Goal: Obtain resource: Obtain resource

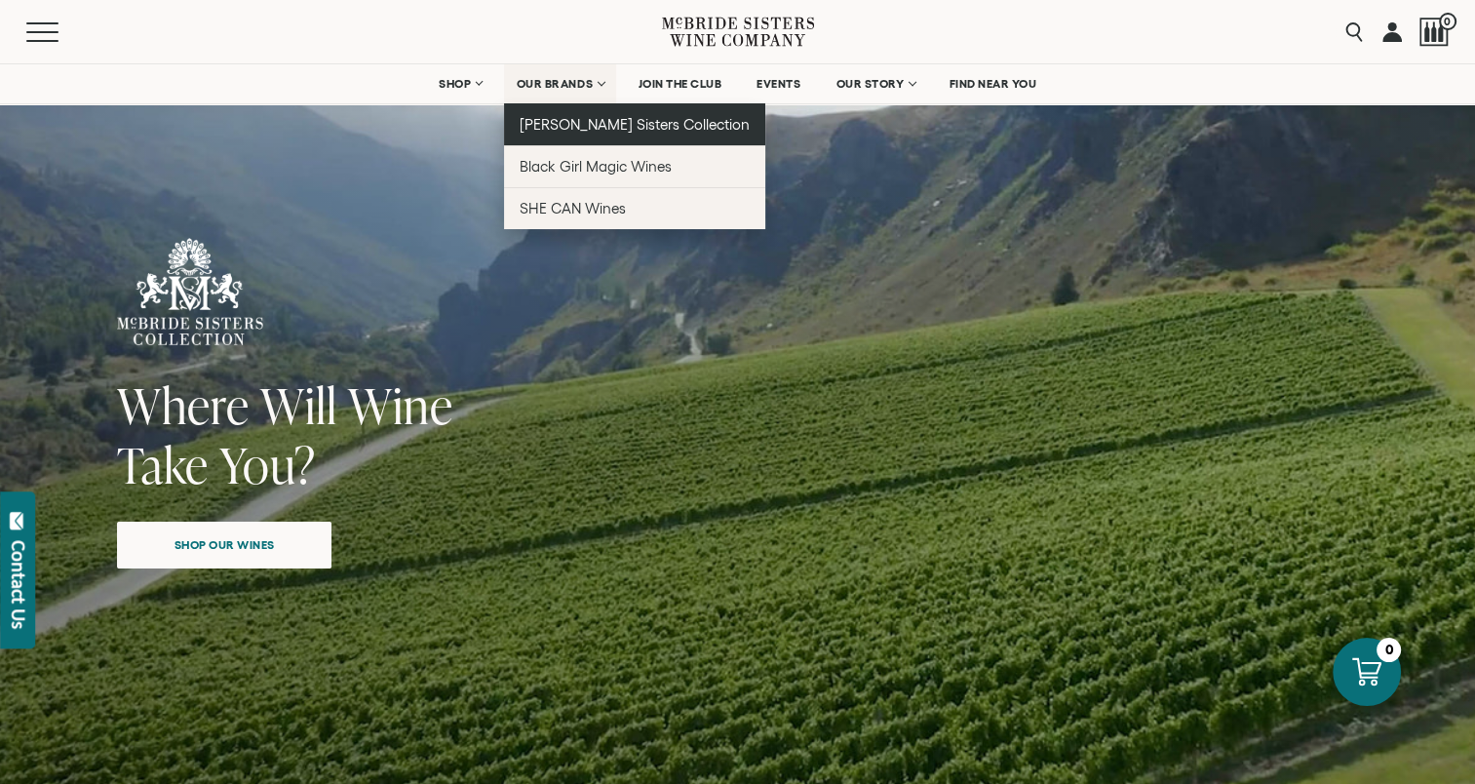
click at [575, 133] on link "[PERSON_NAME] Sisters Collection" at bounding box center [635, 124] width 262 height 42
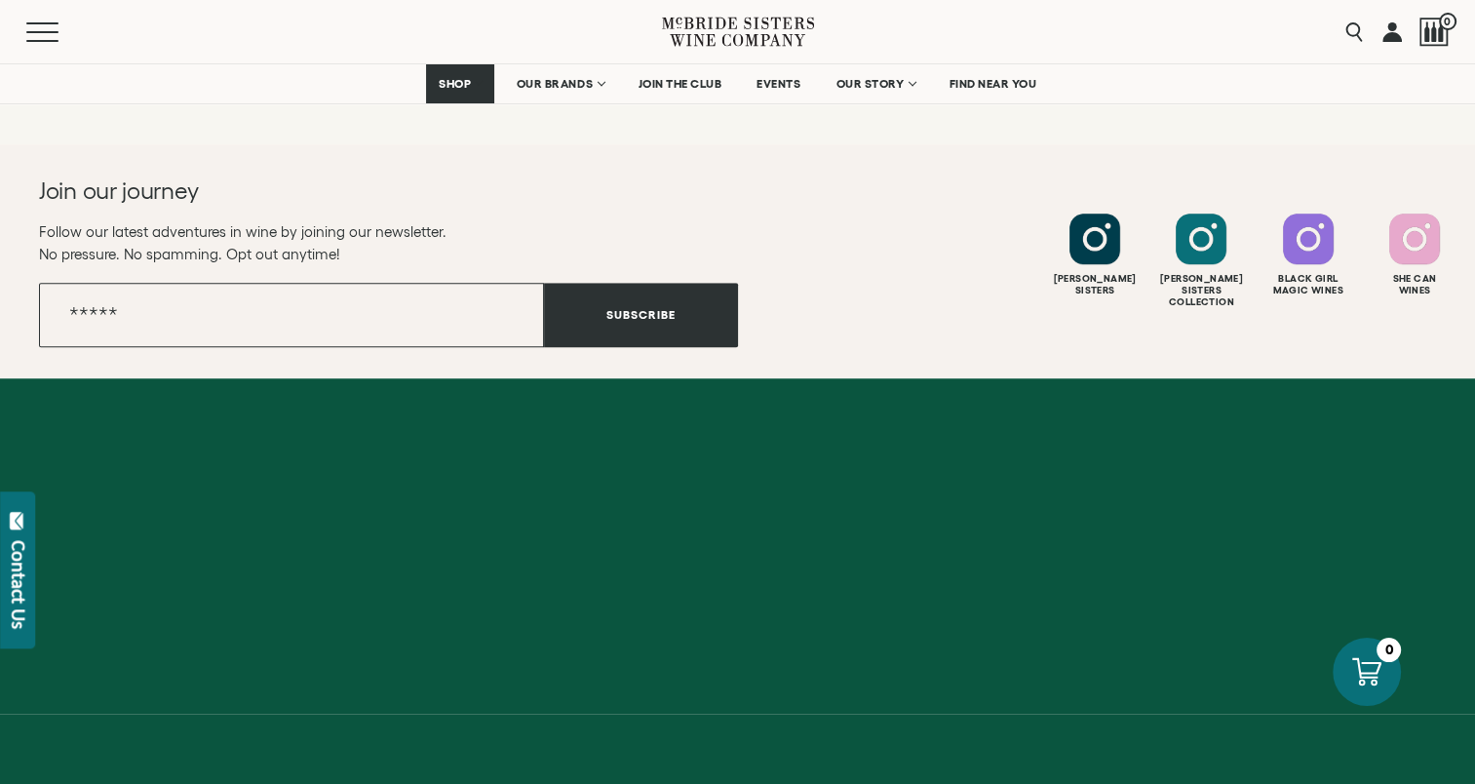
scroll to position [8854, 0]
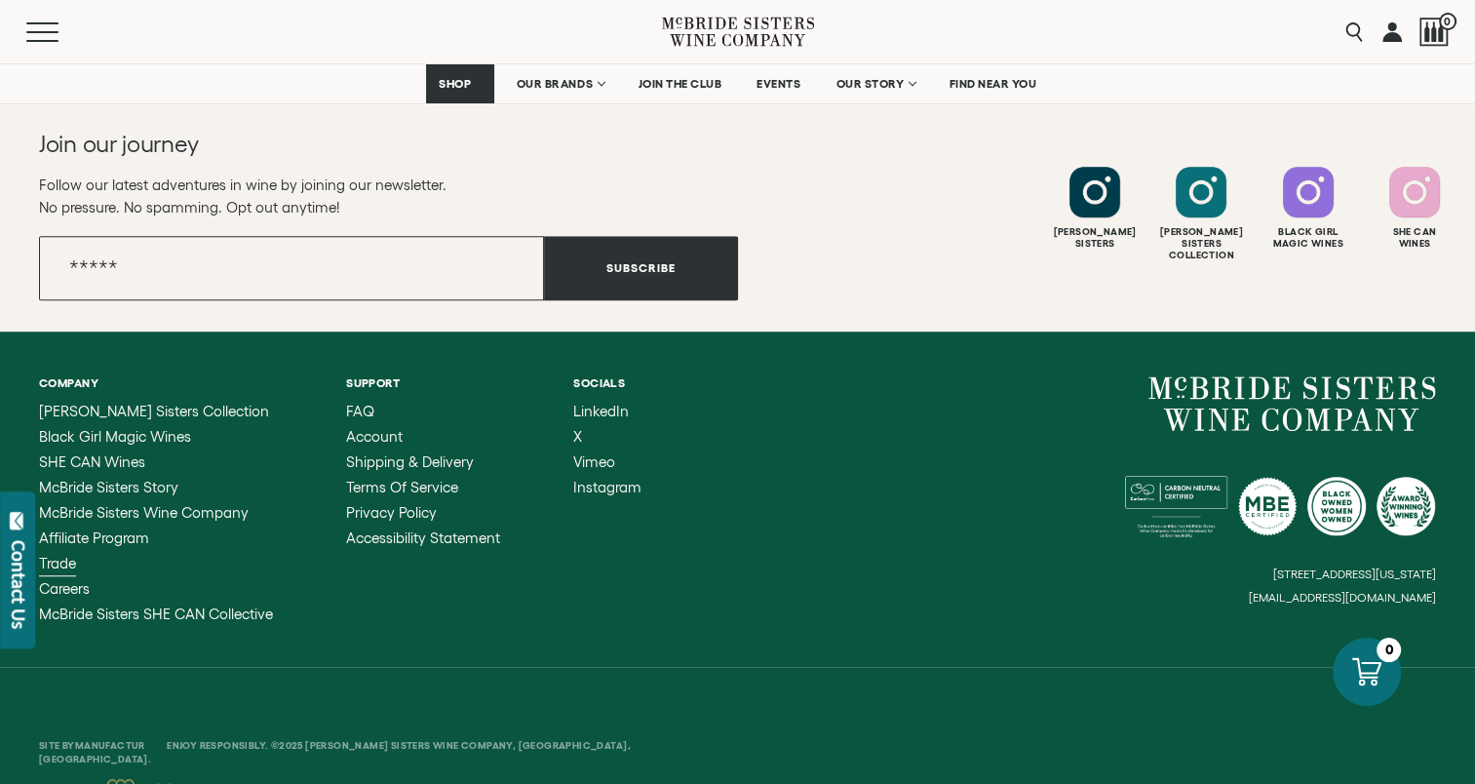
click at [57, 555] on span "Trade" at bounding box center [57, 563] width 37 height 17
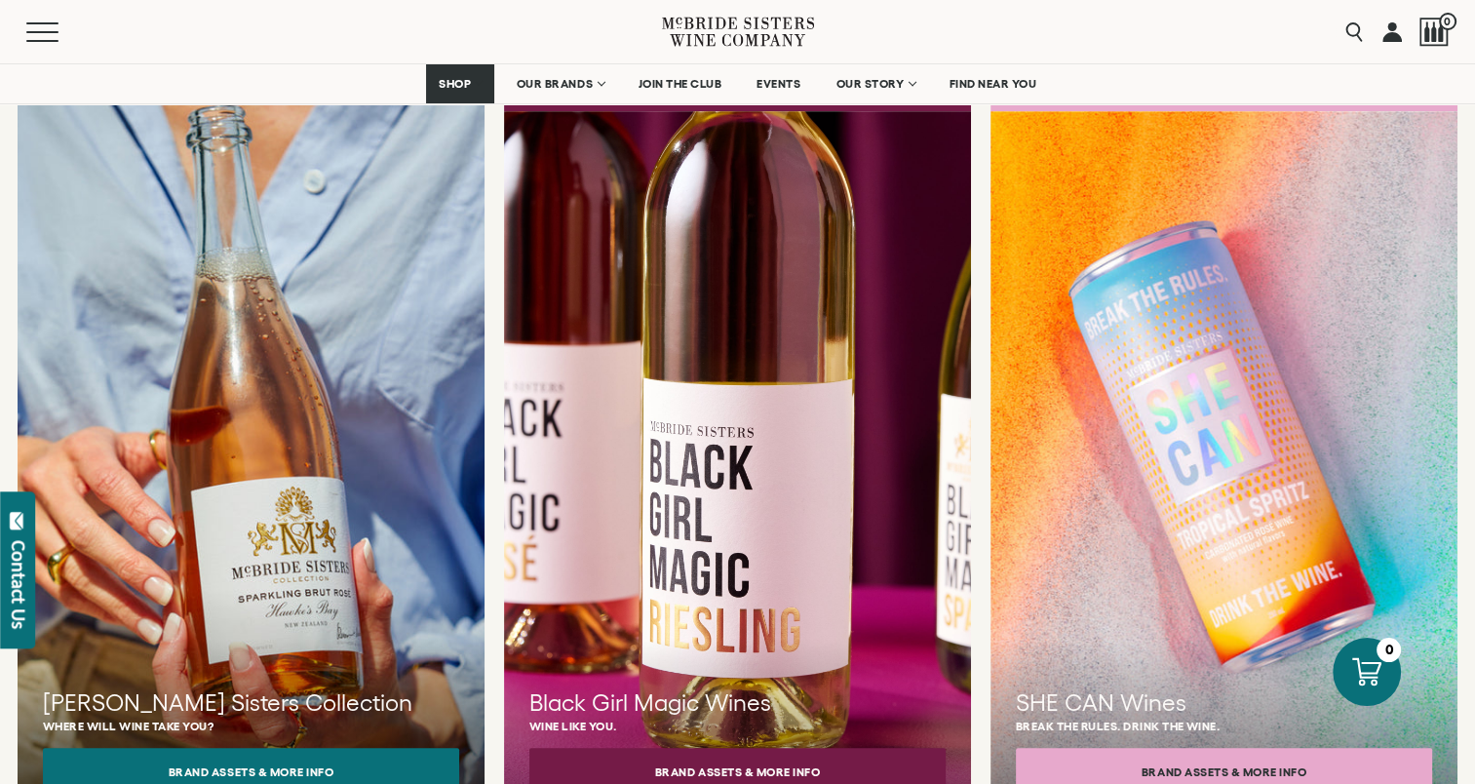
scroll to position [1658, 0]
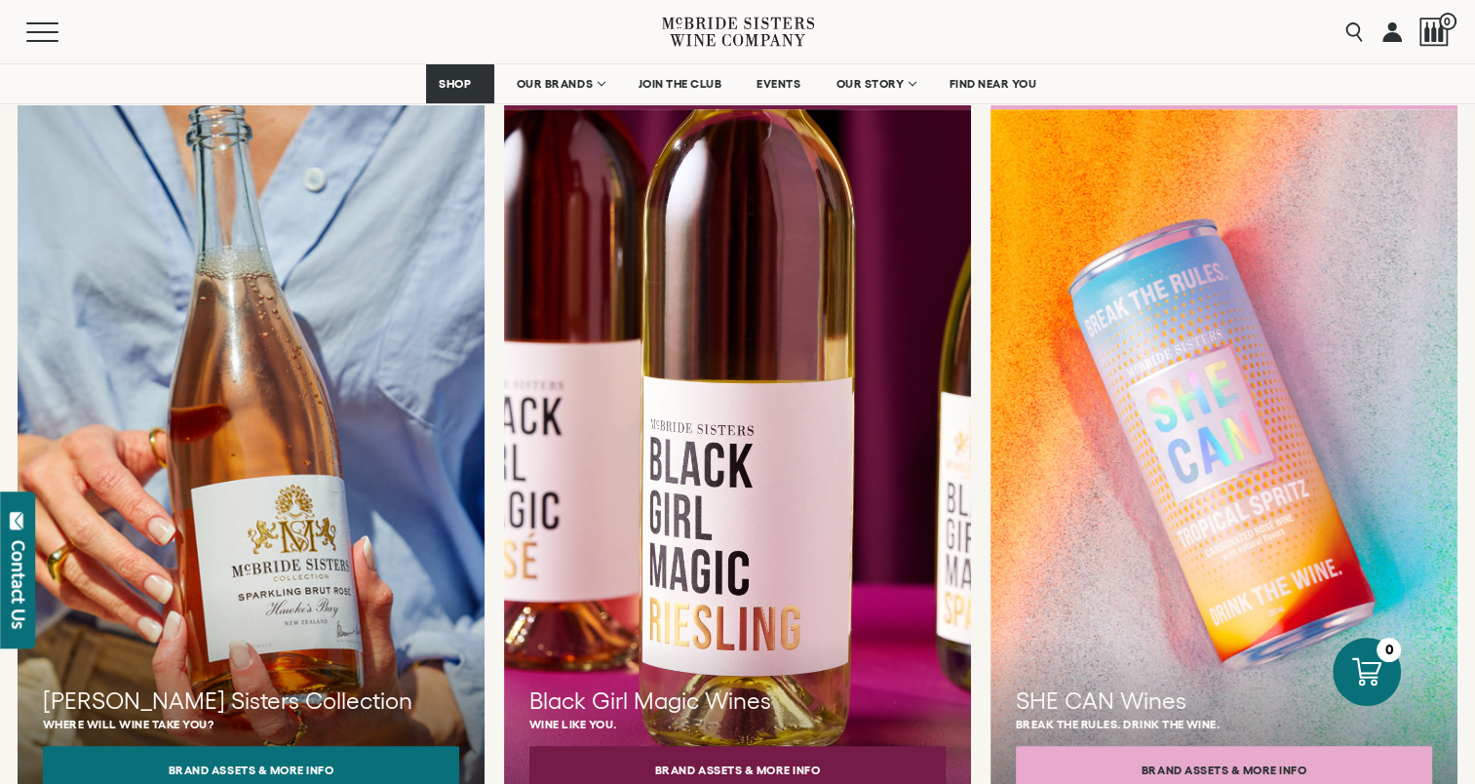
click at [261, 536] on div at bounding box center [251, 459] width 514 height 770
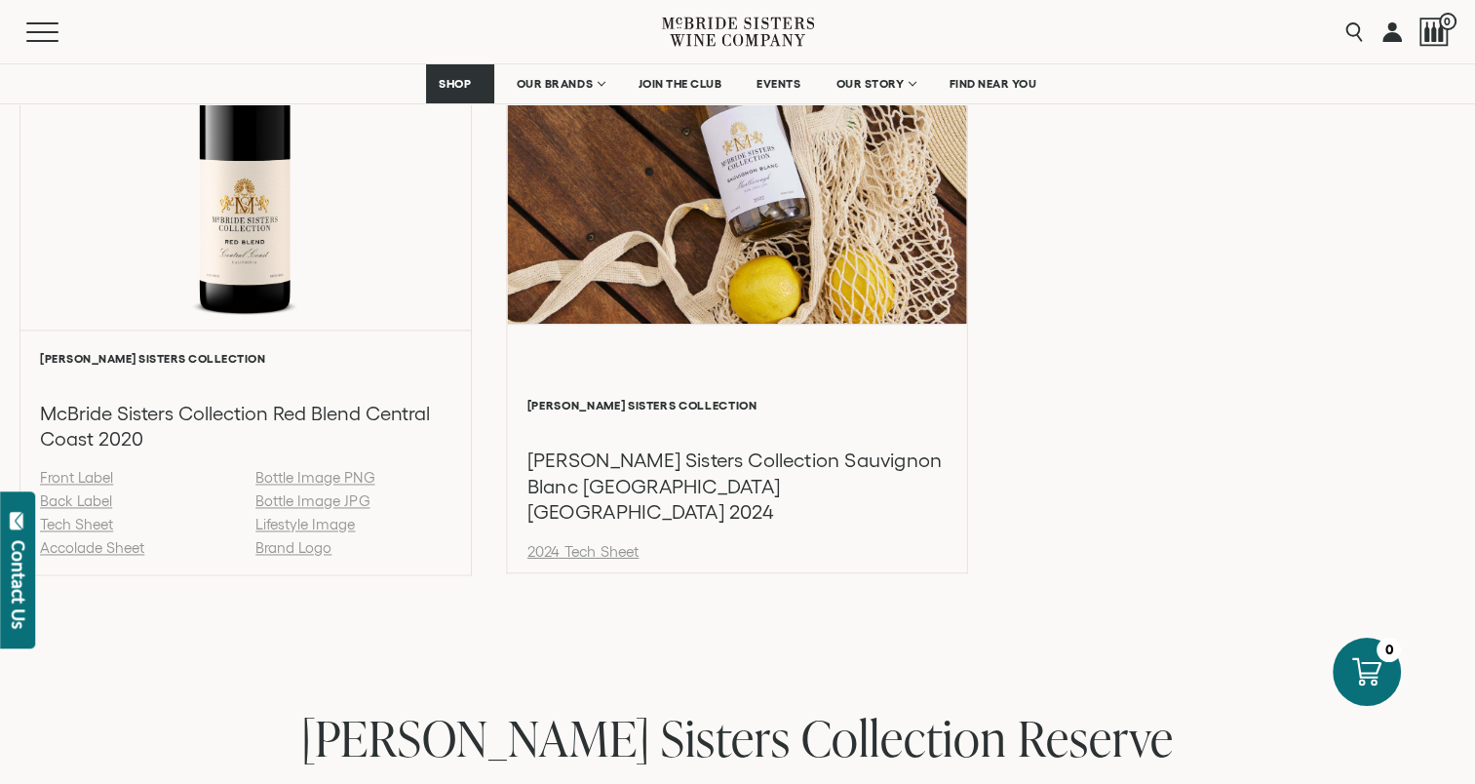
scroll to position [3023, 0]
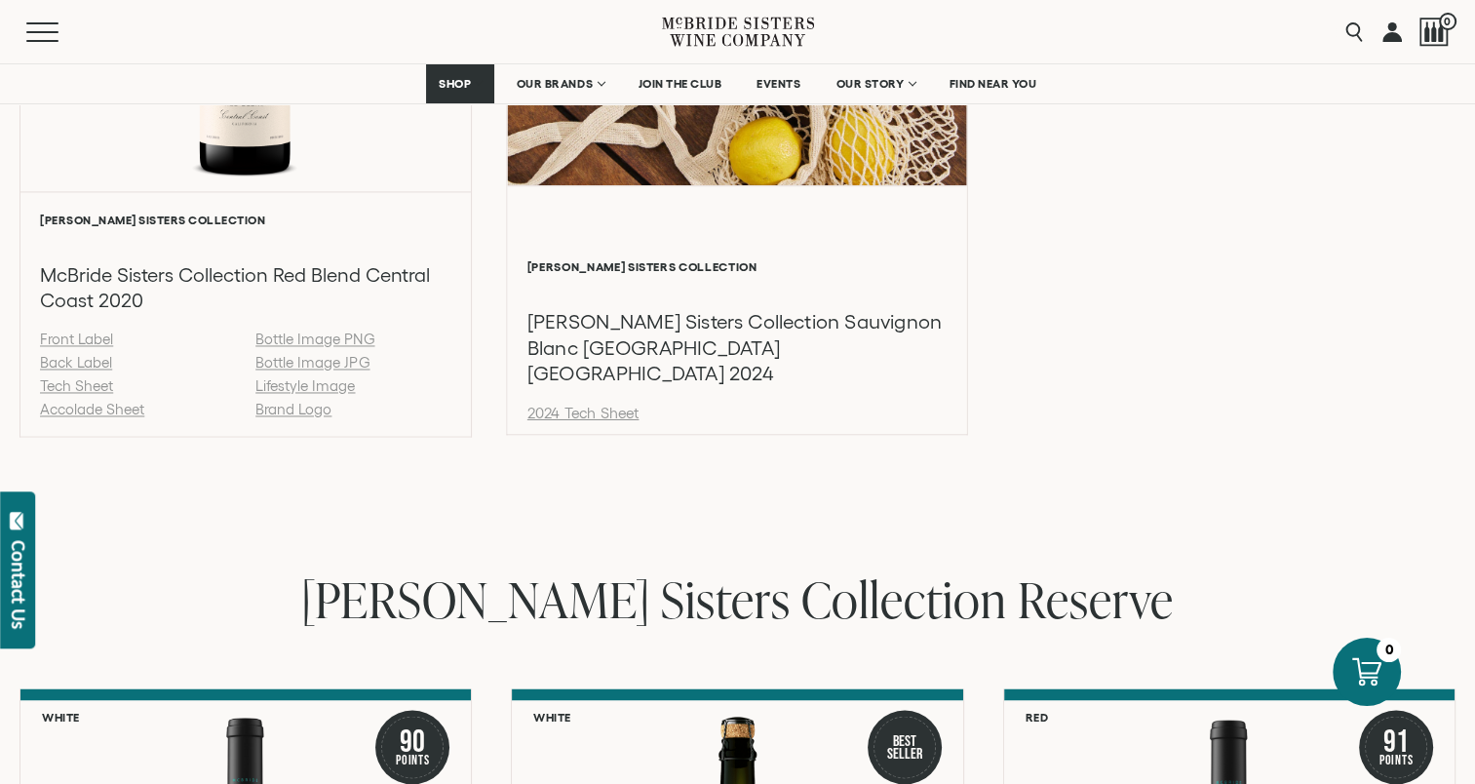
click at [562, 412] on link "2024 Tech Sheet" at bounding box center [584, 413] width 112 height 17
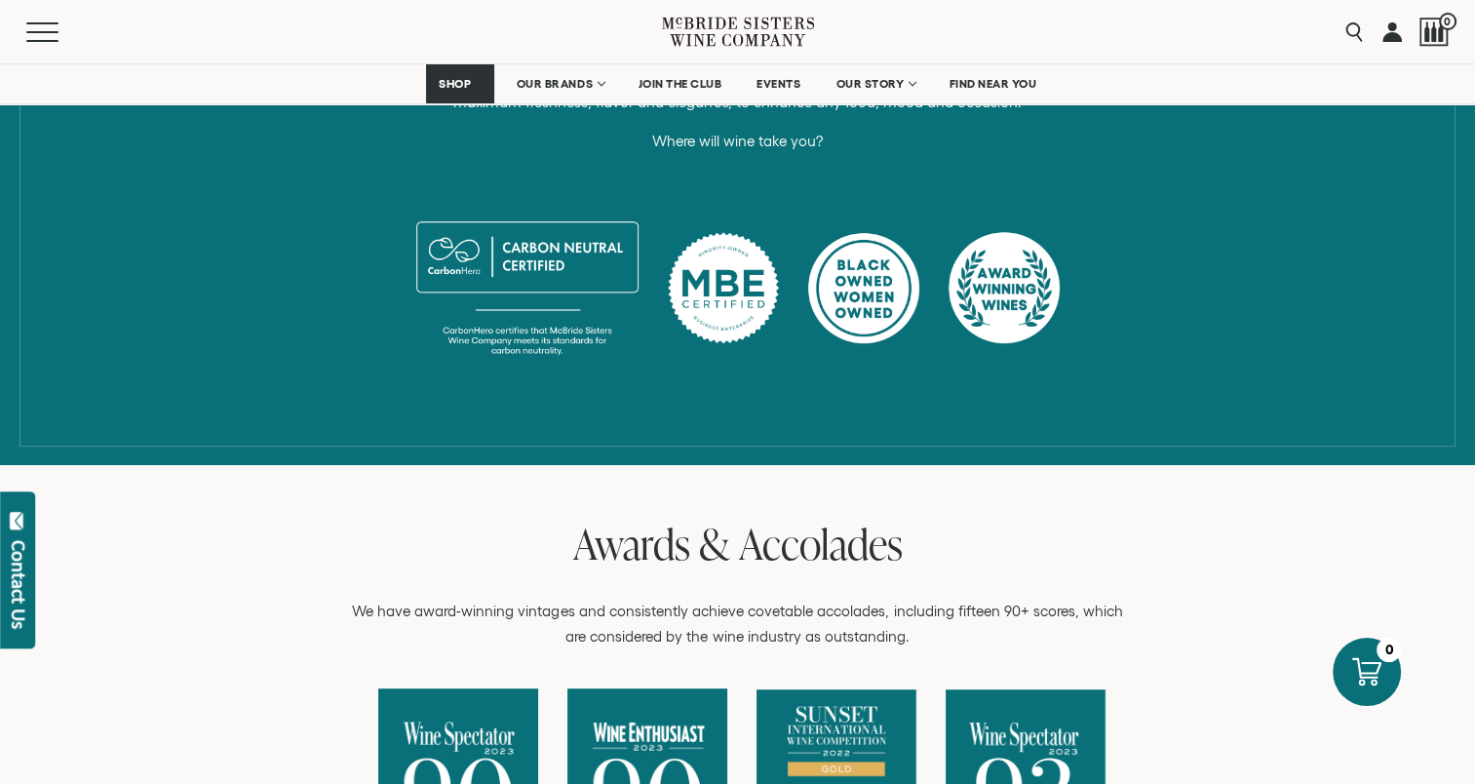
scroll to position [1268, 0]
